Goal: Transaction & Acquisition: Purchase product/service

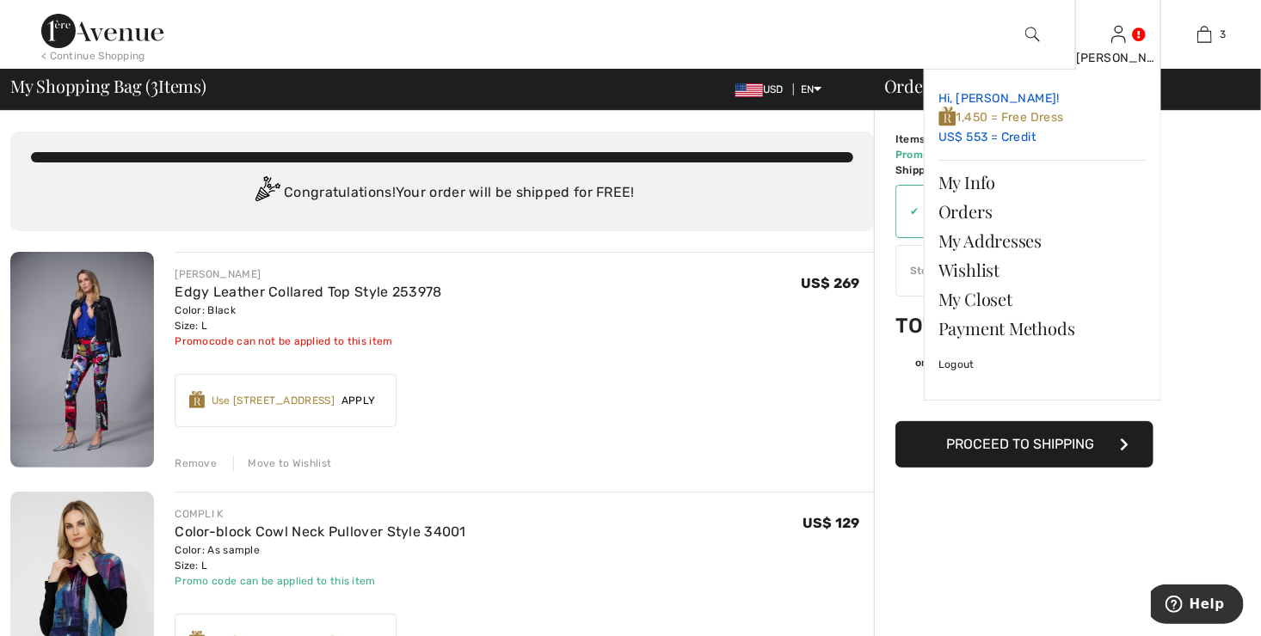
click at [962, 139] on link "Hi, Carol! 1,450 = Free Dress US$ 553 = Credit" at bounding box center [1042, 118] width 208 height 70
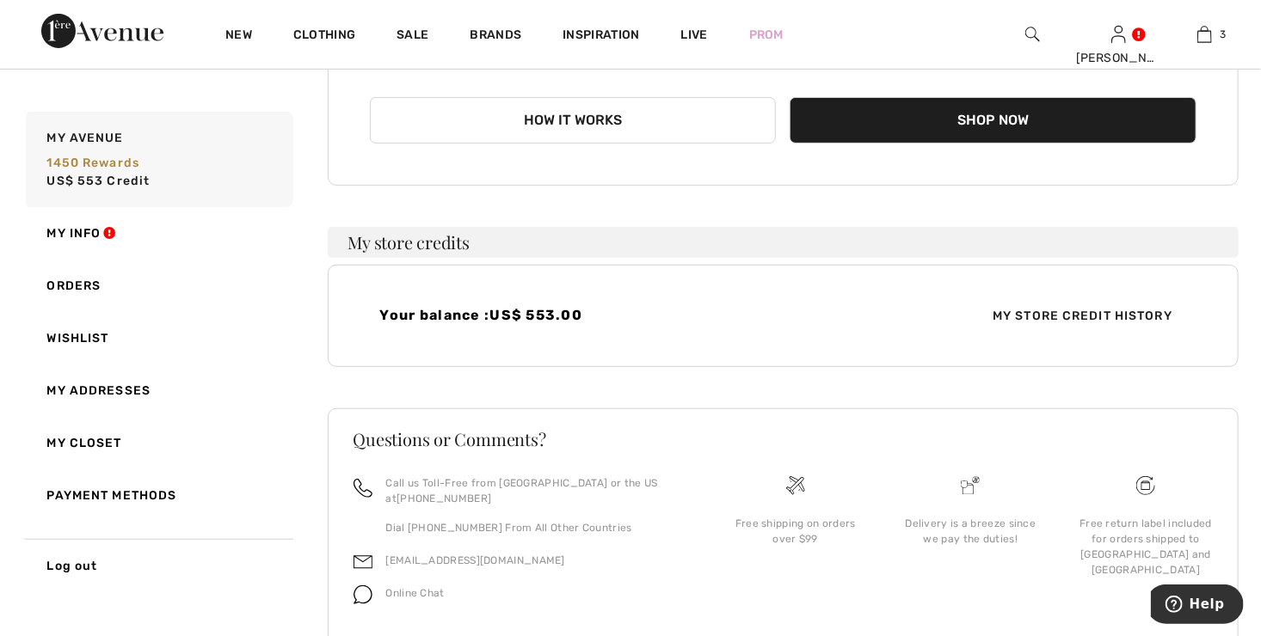
scroll to position [265, 0]
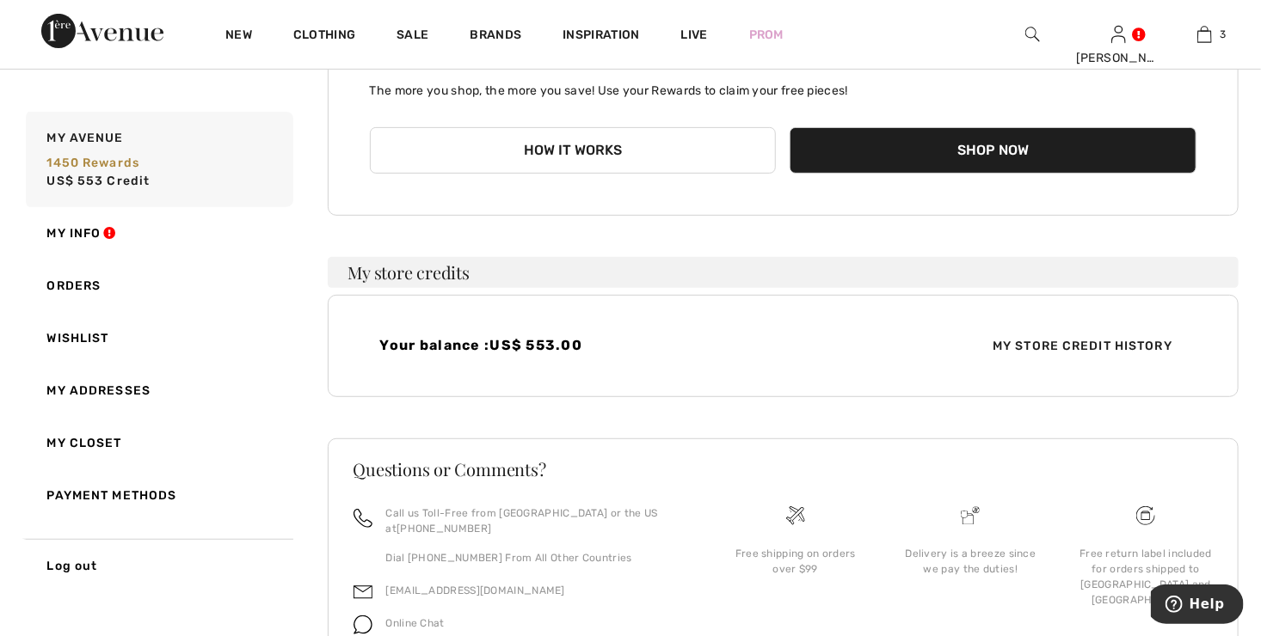
click at [1005, 344] on span "My Store Credit History" at bounding box center [1082, 346] width 207 height 18
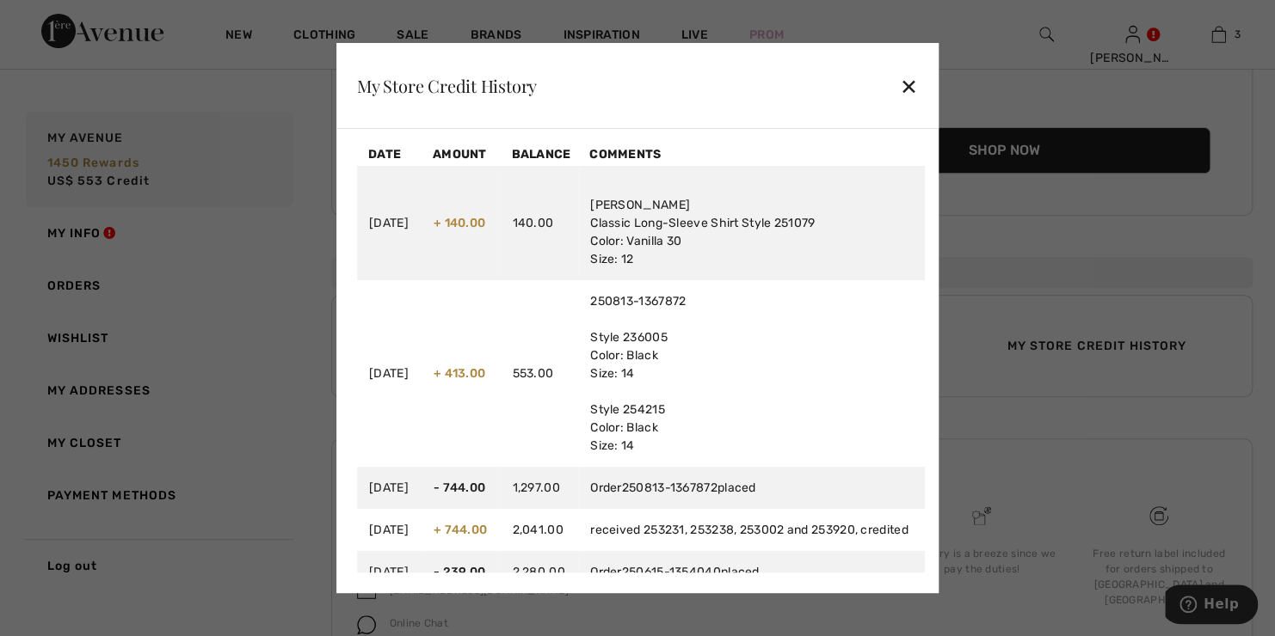
click at [918, 86] on div "✕" at bounding box center [909, 86] width 18 height 36
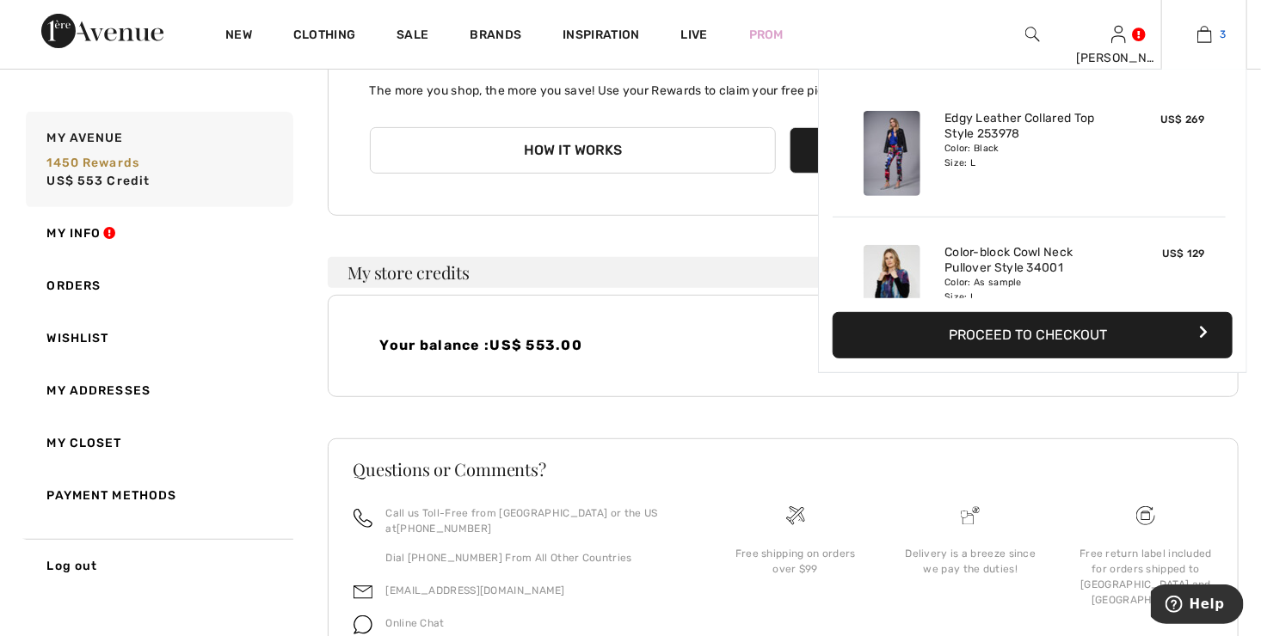
click at [1217, 37] on link "3" at bounding box center [1204, 34] width 84 height 21
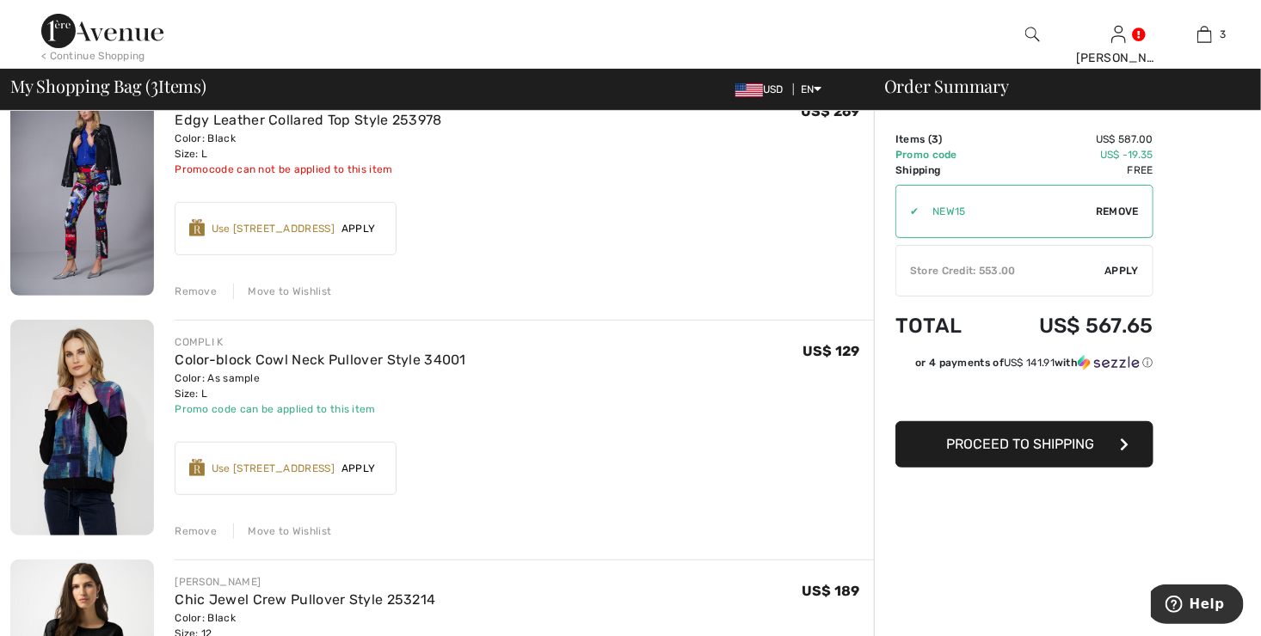
scroll to position [86, 0]
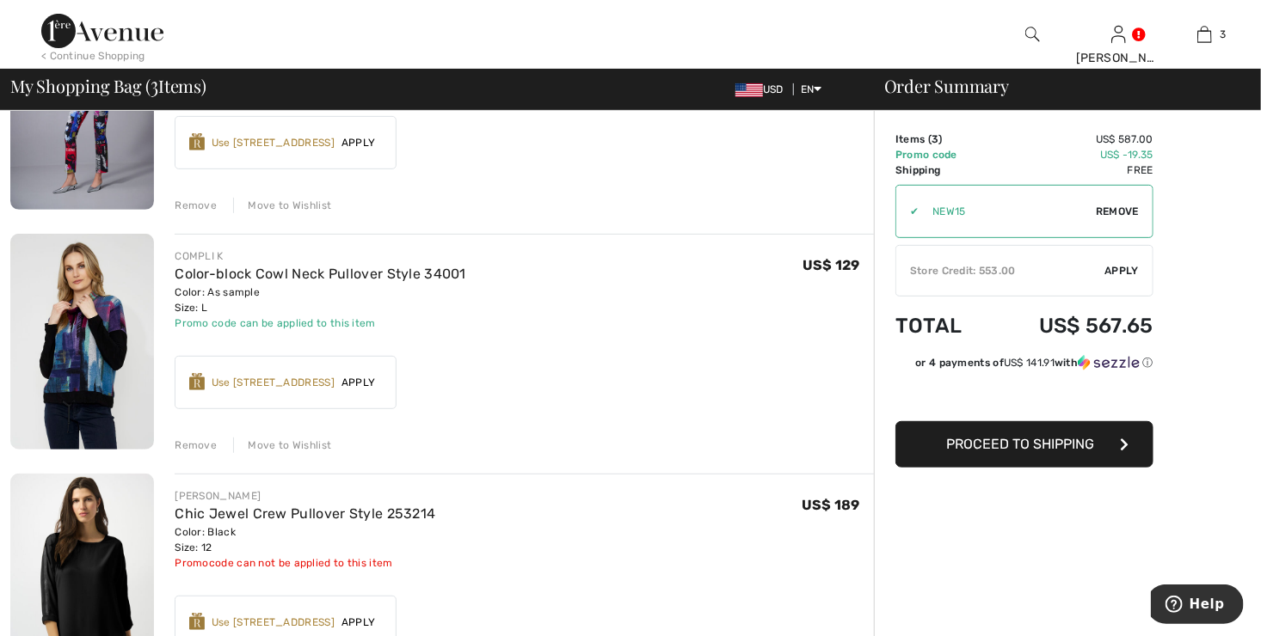
scroll to position [0, 0]
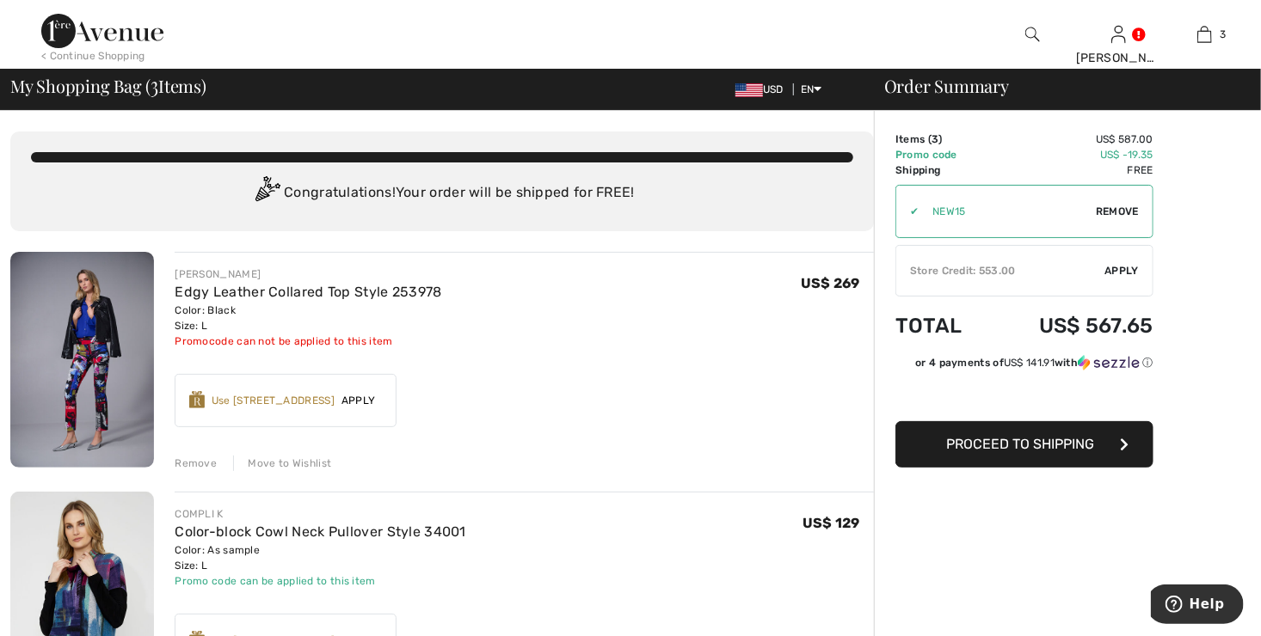
click at [1114, 268] on span "Apply" at bounding box center [1122, 270] width 34 height 15
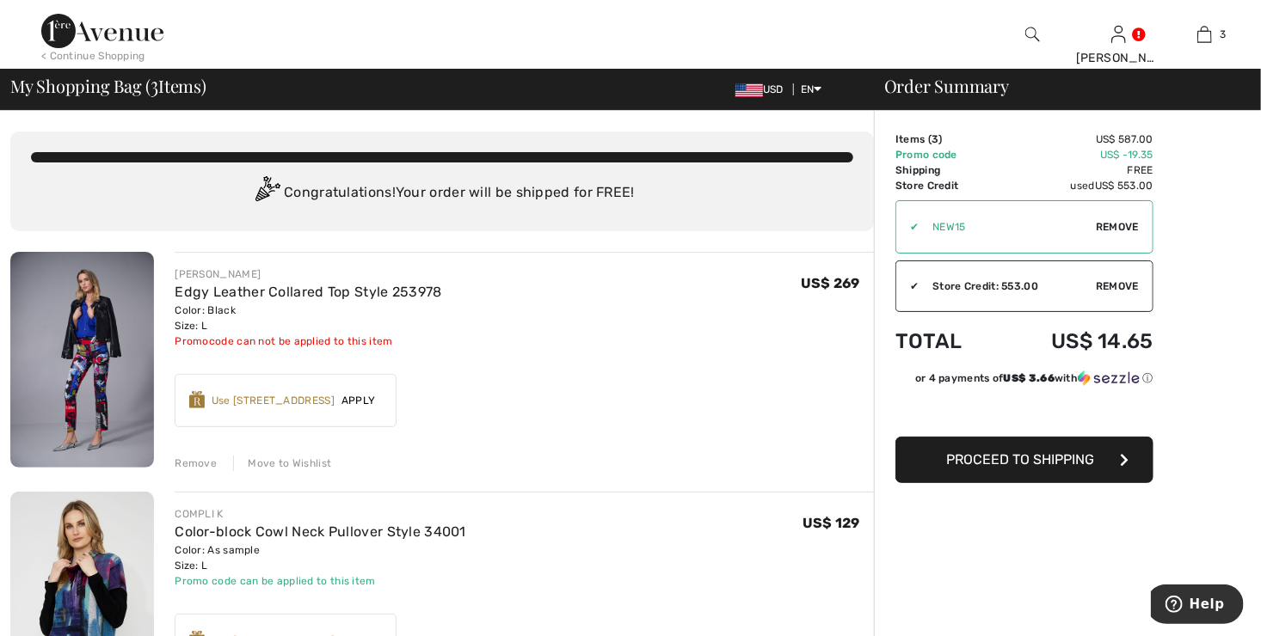
click at [1113, 280] on span "Remove" at bounding box center [1117, 286] width 43 height 15
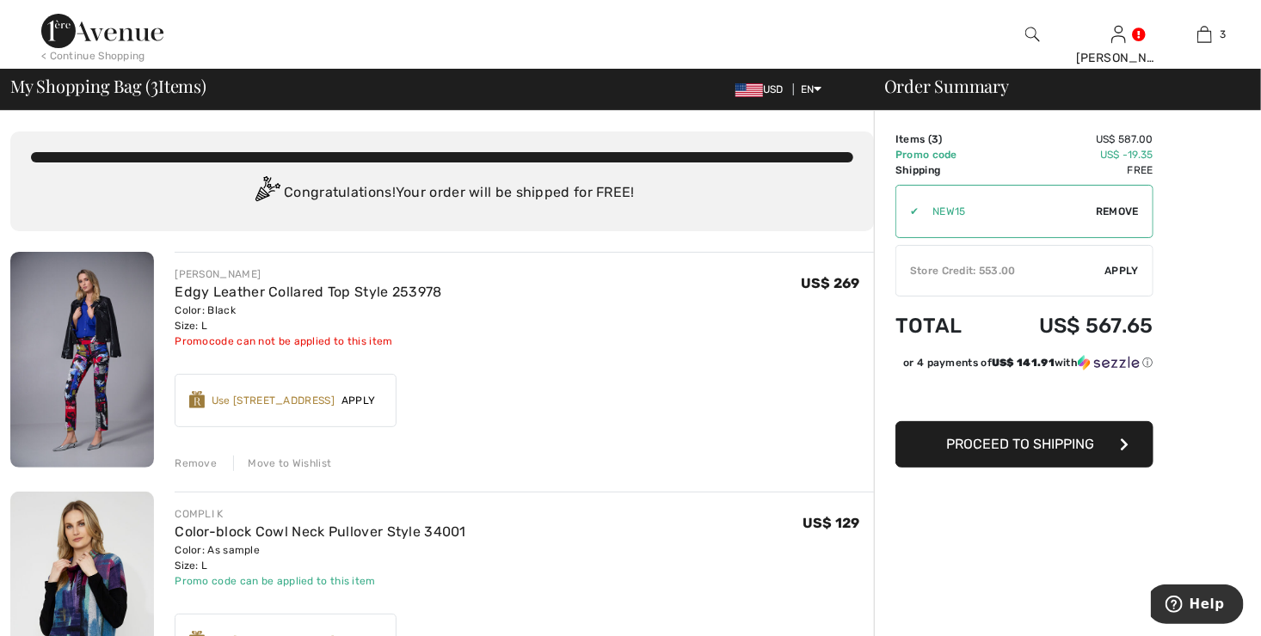
click at [1047, 444] on span "Proceed to Shipping" at bounding box center [1020, 444] width 148 height 16
click at [1127, 267] on span "Apply" at bounding box center [1122, 270] width 34 height 15
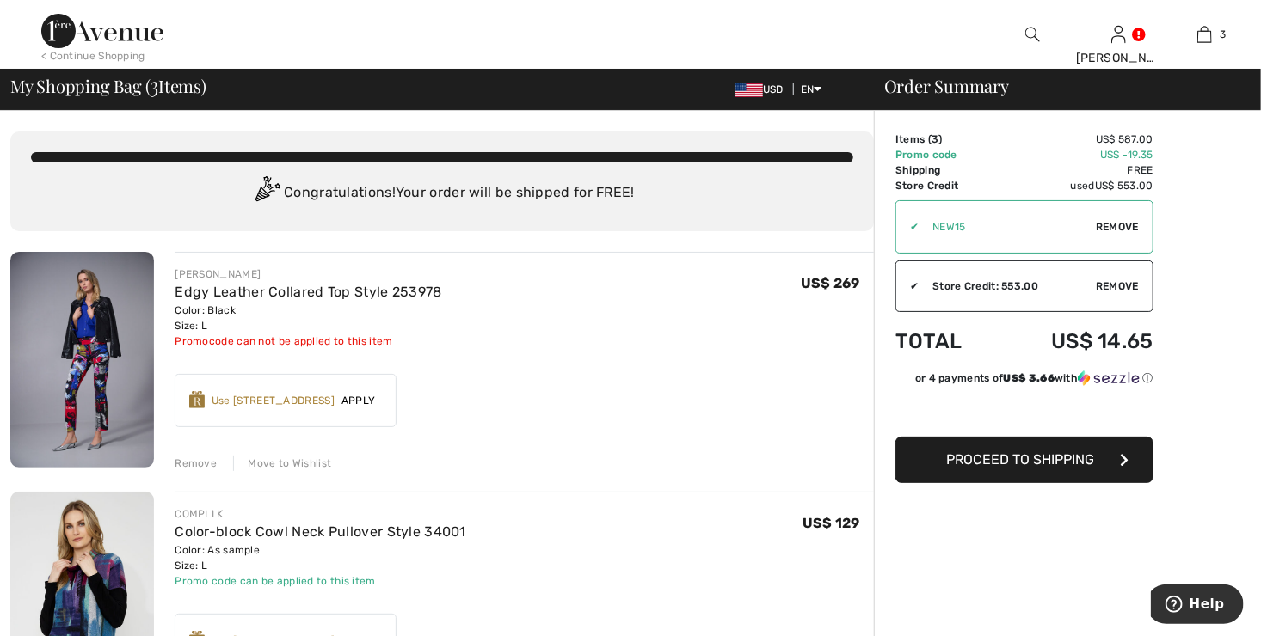
click at [1121, 285] on span "Remove" at bounding box center [1117, 286] width 43 height 15
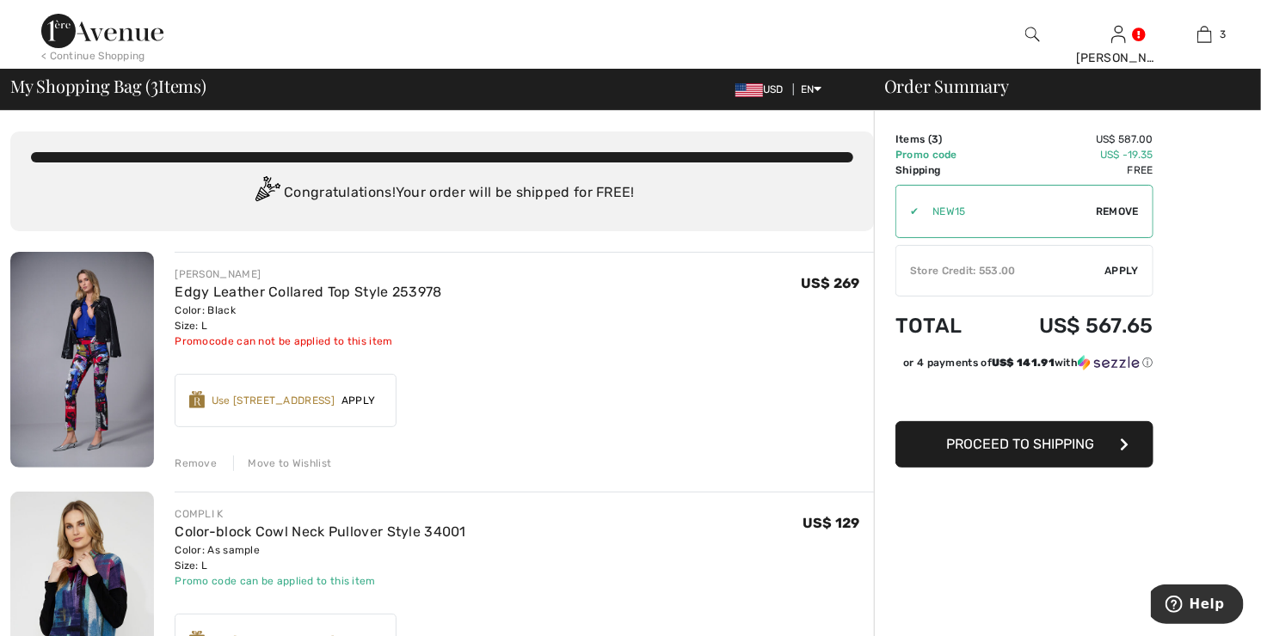
click at [1109, 210] on span "Remove" at bounding box center [1117, 211] width 43 height 15
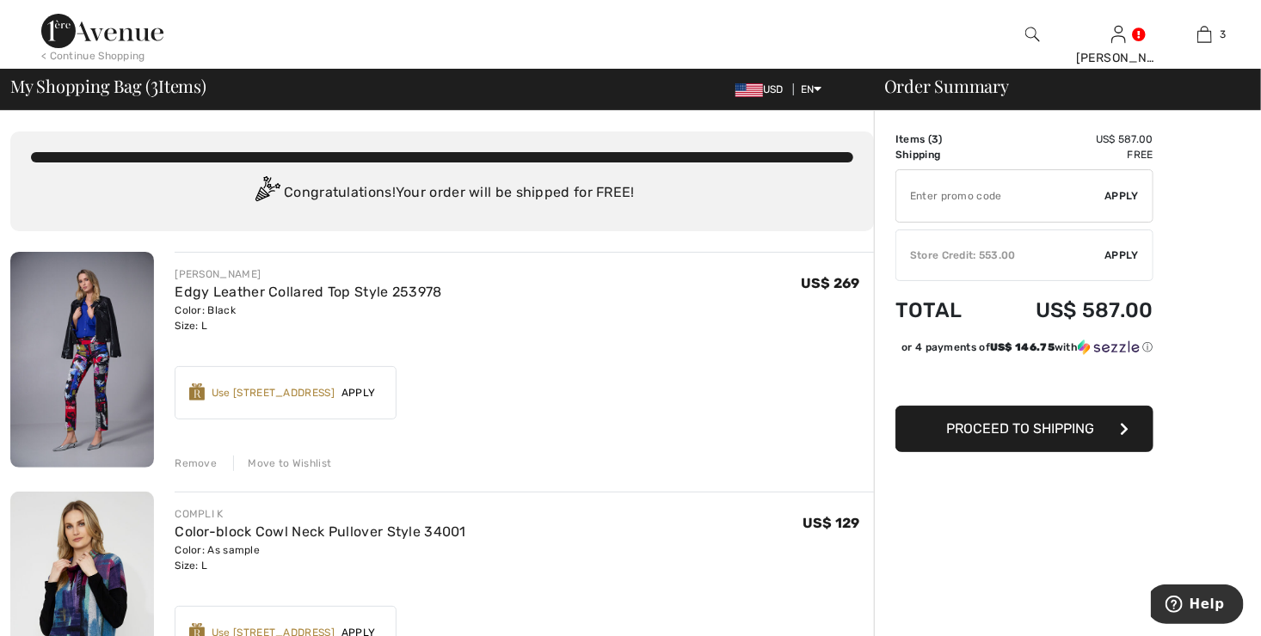
click at [956, 190] on input "TEXT" at bounding box center [1000, 196] width 209 height 52
click at [1124, 196] on span "Apply" at bounding box center [1122, 195] width 34 height 15
type input "EXTRA20"
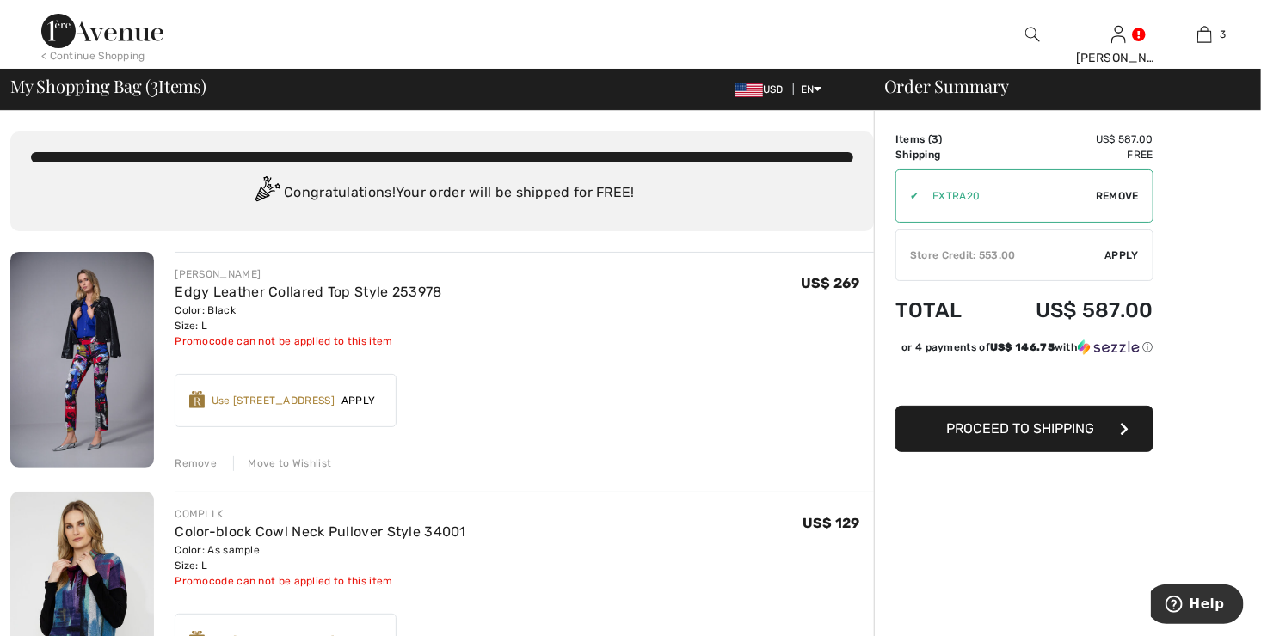
click at [1121, 191] on span "Remove" at bounding box center [1117, 195] width 43 height 15
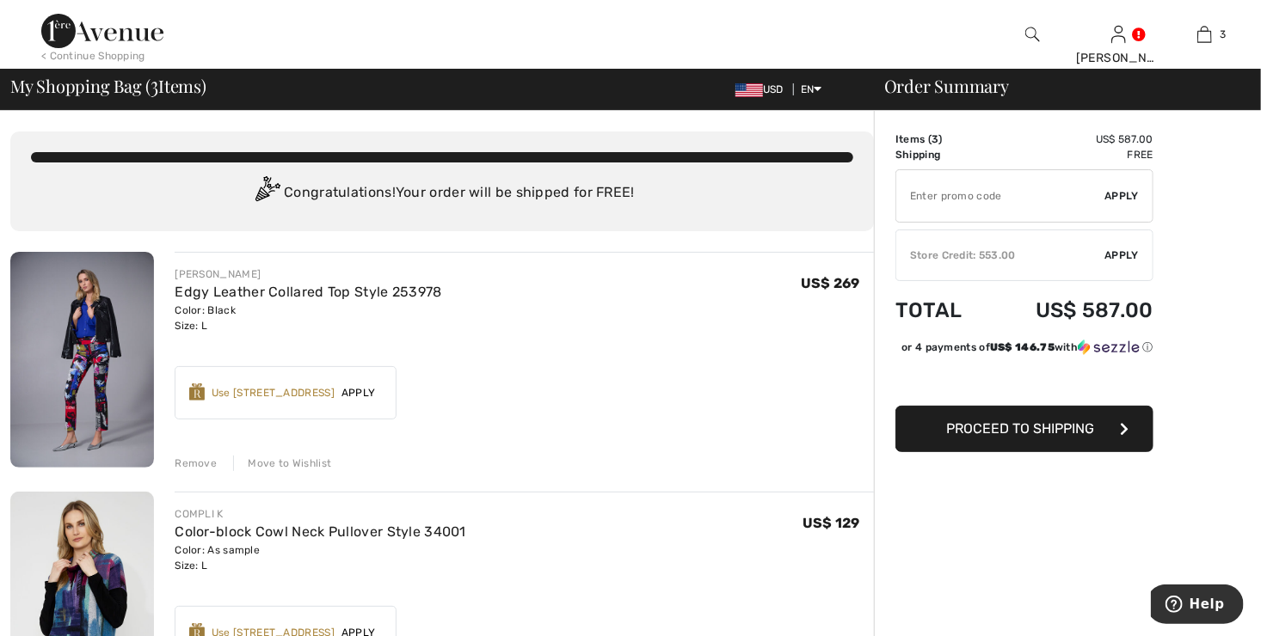
click at [978, 198] on input "TEXT" at bounding box center [1000, 196] width 209 height 52
click at [974, 190] on input "TEXT" at bounding box center [1000, 196] width 209 height 52
type input "GC010059115"
click at [1121, 199] on span "Apply" at bounding box center [1122, 195] width 34 height 15
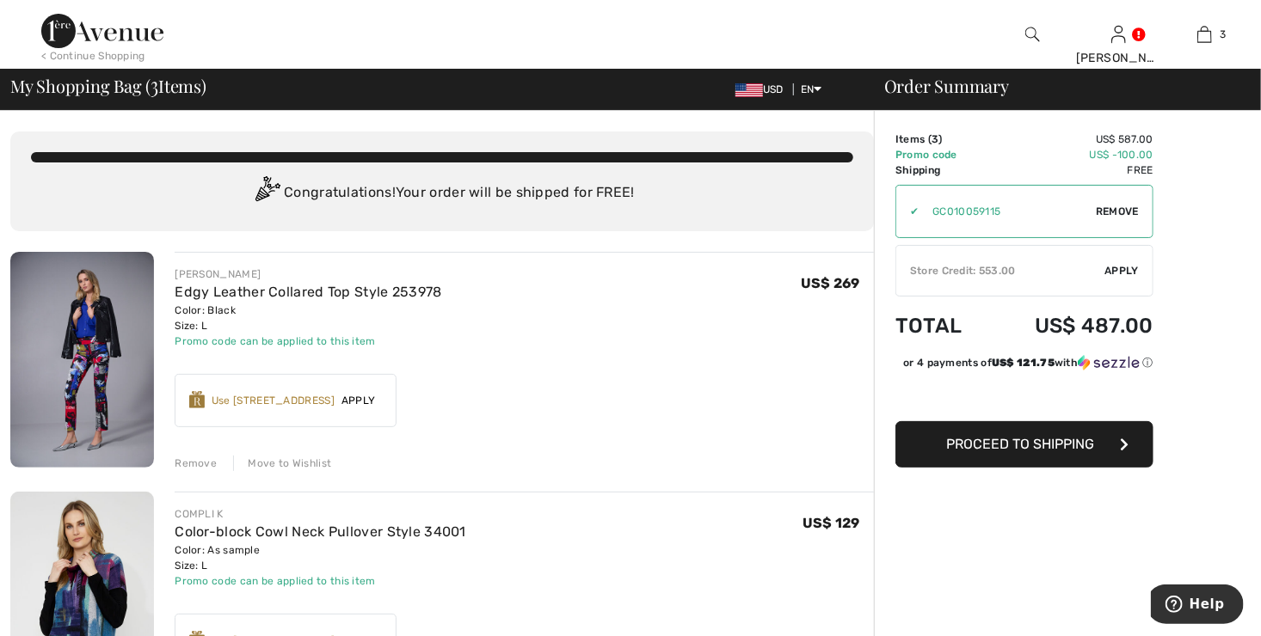
click at [1124, 265] on span "Apply" at bounding box center [1122, 270] width 34 height 15
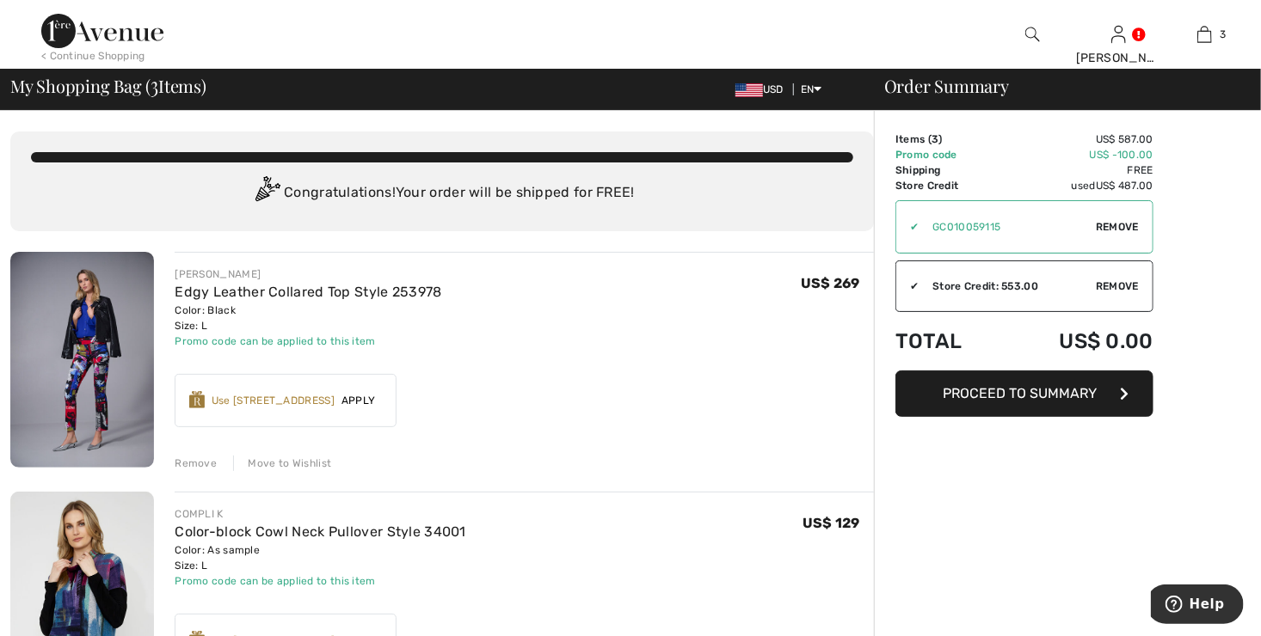
click at [1042, 396] on span "Proceed to Summary" at bounding box center [1021, 393] width 154 height 16
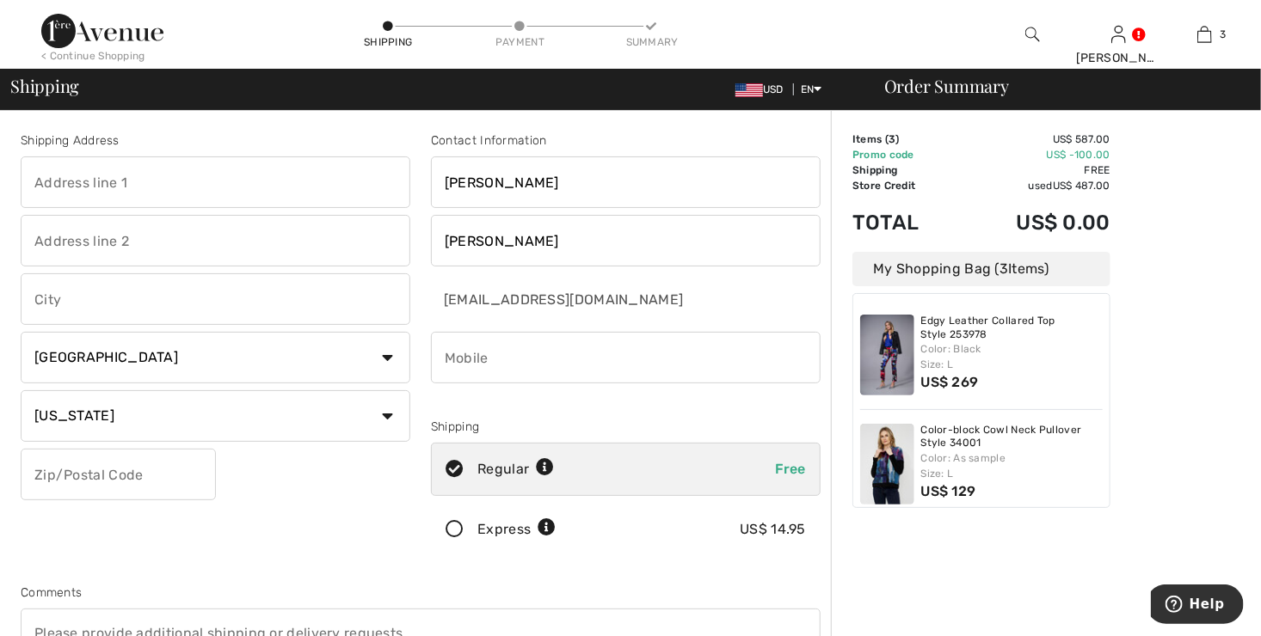
click at [121, 179] on input "text" at bounding box center [216, 183] width 390 height 52
click at [152, 185] on input "text" at bounding box center [216, 183] width 390 height 52
type input "[STREET_ADDRESS]"
type input "[PERSON_NAME]"
type input "49406"
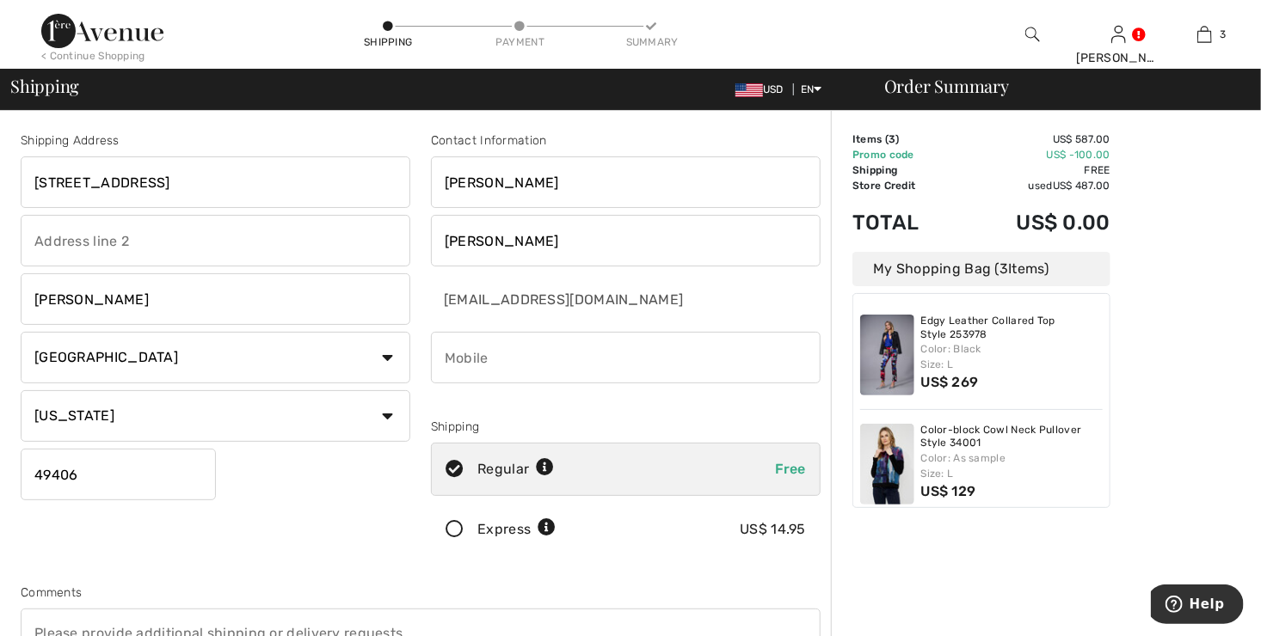
click at [93, 237] on input "text" at bounding box center [216, 241] width 390 height 52
type input "PO Box 587"
click at [520, 364] on input "phone" at bounding box center [626, 358] width 390 height 52
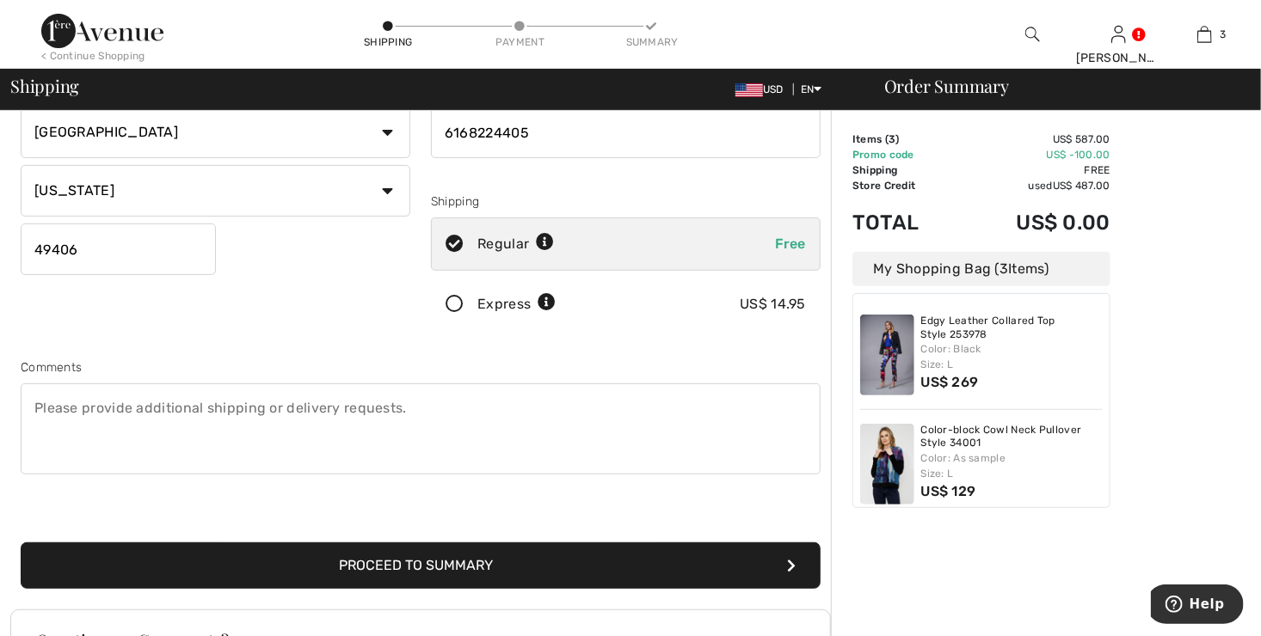
scroll to position [258, 0]
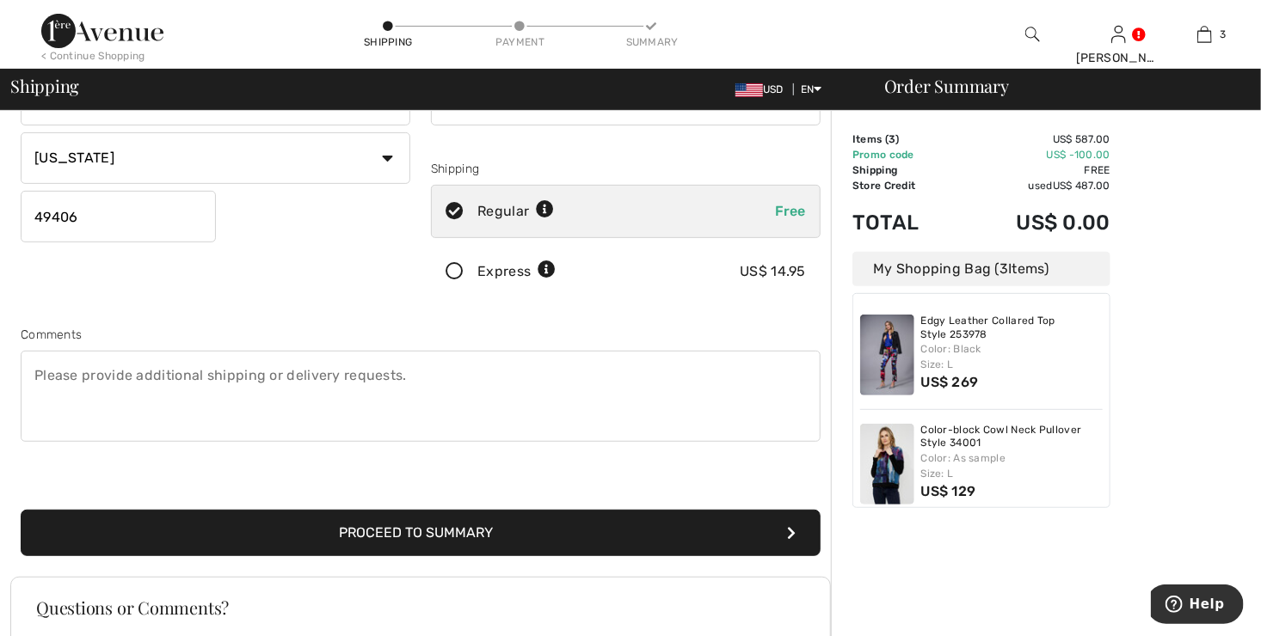
type input "6168224405"
click at [388, 533] on button "Proceed to Summary" at bounding box center [421, 533] width 800 height 46
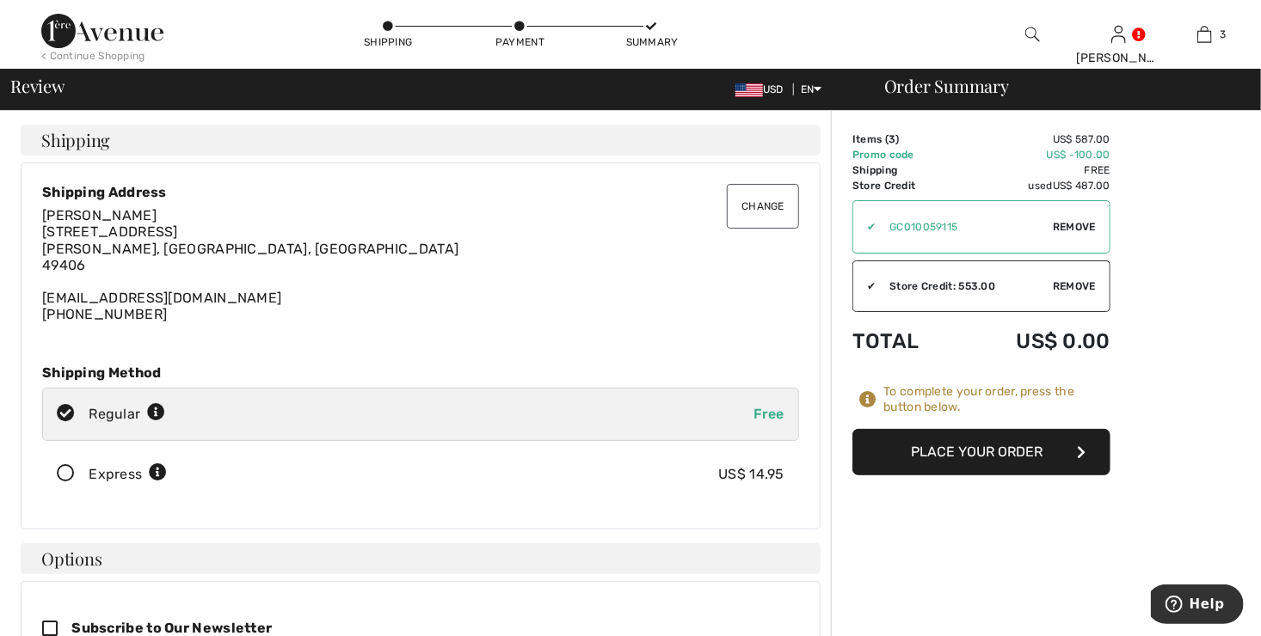
click at [950, 457] on button "Place Your Order" at bounding box center [981, 452] width 258 height 46
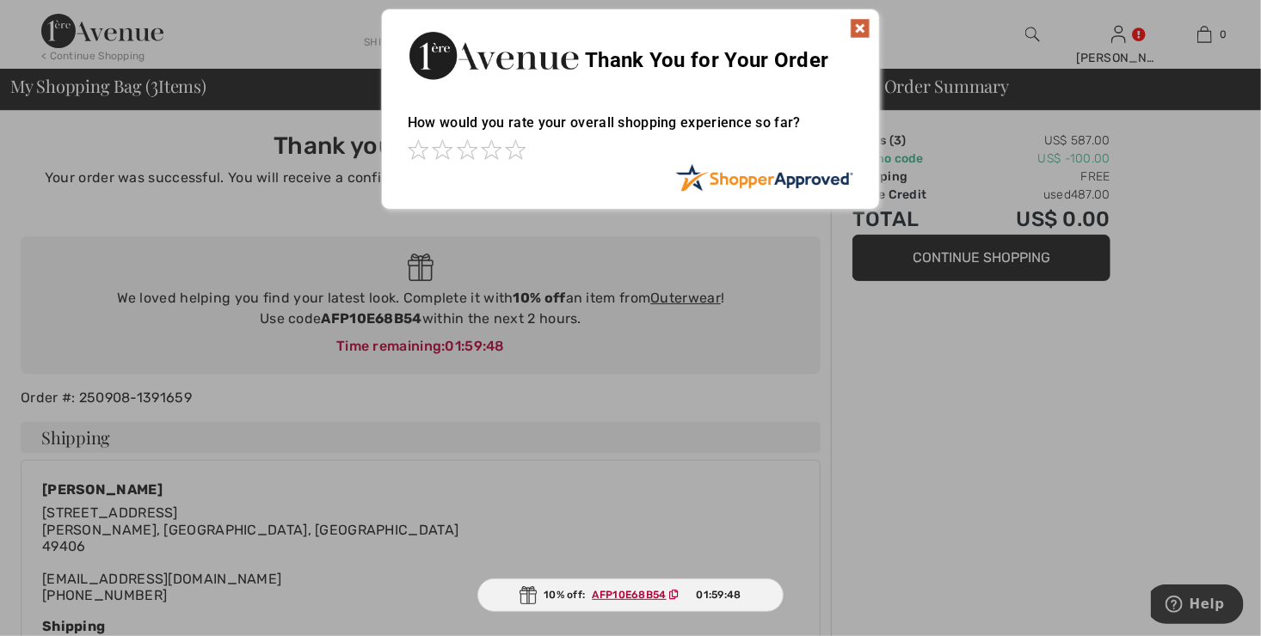
click at [860, 23] on img at bounding box center [860, 28] width 21 height 21
